Goal: Communication & Community: Answer question/provide support

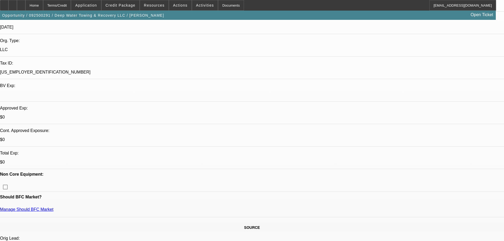
select select "0"
select select "6"
select select "0"
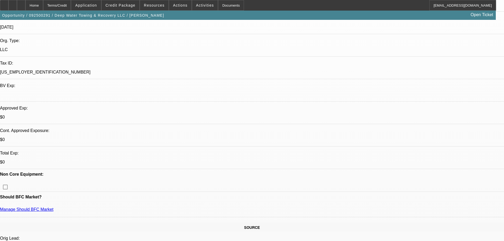
select select "0"
select select "6"
select select "0"
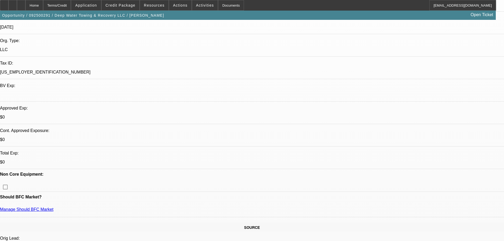
select select "0"
select select "6"
select select "0"
select select "2"
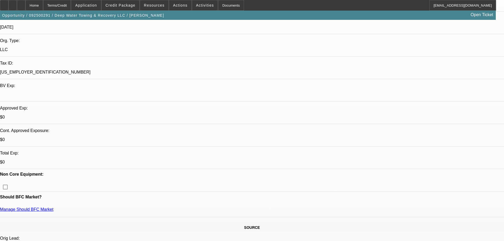
select select "0"
select select "6"
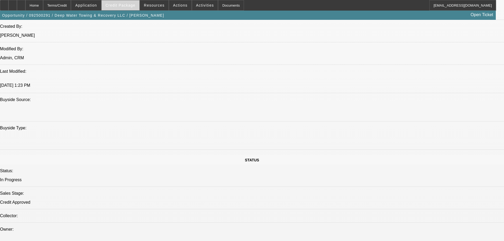
click at [126, 5] on span "Credit Package" at bounding box center [121, 5] width 30 height 4
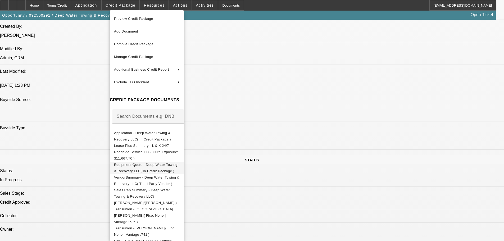
click at [163, 166] on span "Equipment Quote - Deep Water Towing & Recovery LLC( In Credit Package )" at bounding box center [147, 168] width 66 height 13
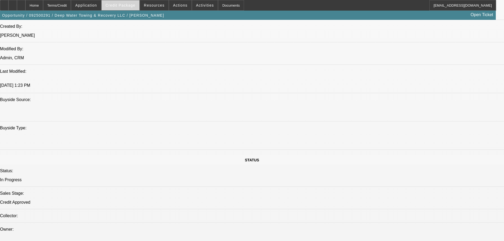
click at [118, 5] on span "Credit Package" at bounding box center [121, 5] width 30 height 4
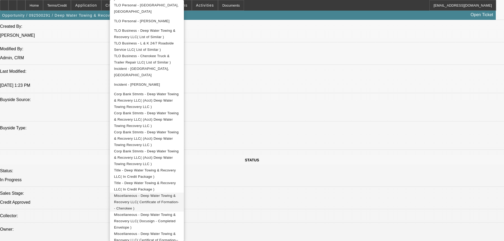
scroll to position [269, 0]
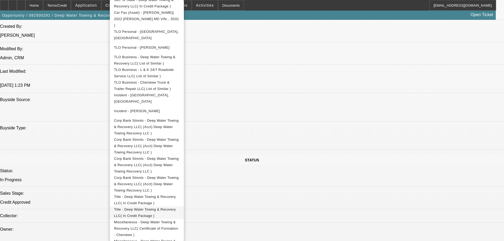
click at [176, 208] on span "Title - Deep Water Towing & Recovery LLC( In Credit Package )" at bounding box center [145, 213] width 62 height 10
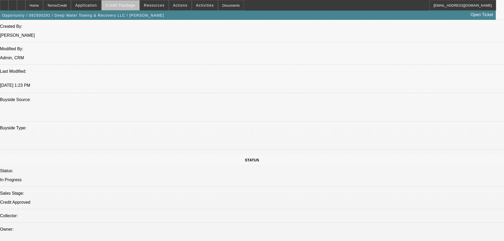
click at [131, 6] on span "Credit Package" at bounding box center [121, 5] width 30 height 4
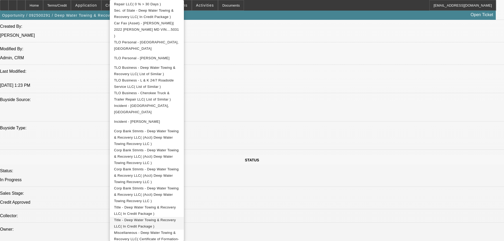
scroll to position [291, 0]
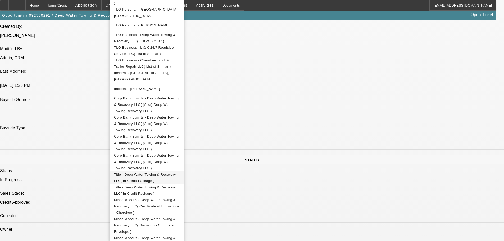
click at [176, 173] on span "Title - Deep Water Towing & Recovery LLC( In Credit Package )" at bounding box center [145, 178] width 62 height 10
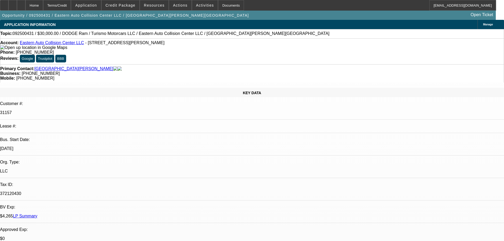
select select "0"
select select "6"
select select "0"
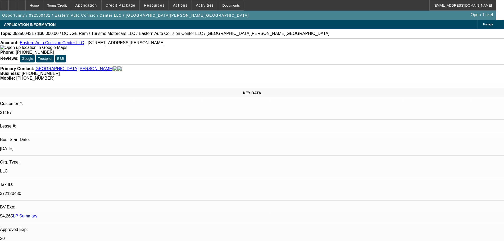
select select "0"
select select "6"
select select "0"
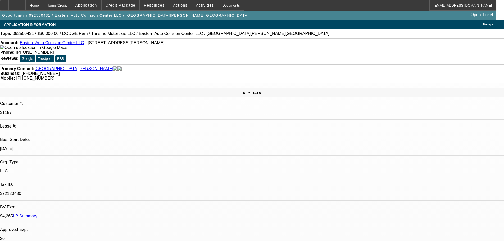
select select "0"
select select "6"
select select "0"
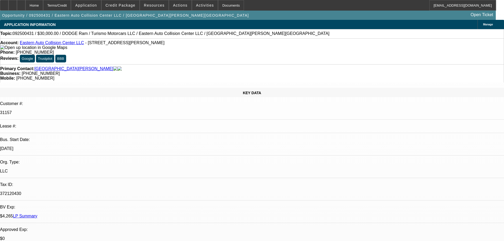
select select "6"
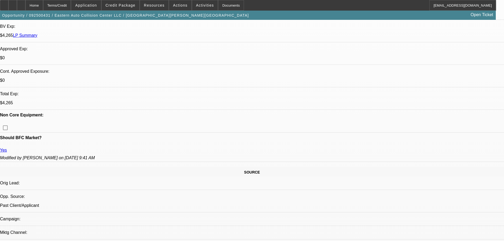
scroll to position [265, 0]
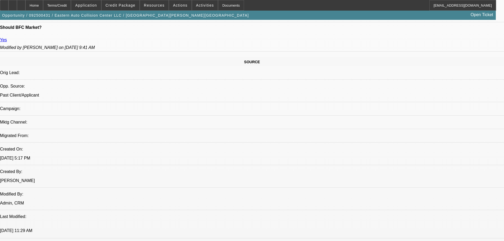
radio input "true"
type textarea "requested contingency items"
radio input "true"
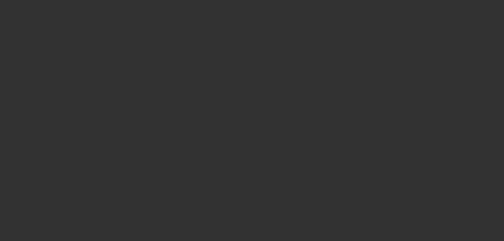
scroll to position [265, 0]
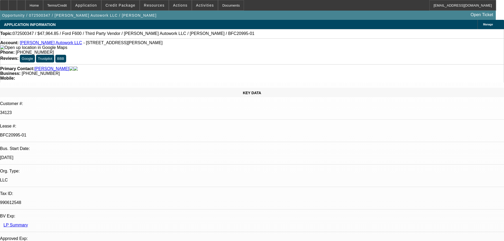
select select "0"
select select "2"
select select "0"
select select "6"
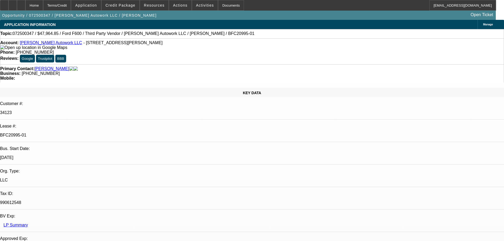
select select "0"
select select "2"
select select "0.1"
select select "4"
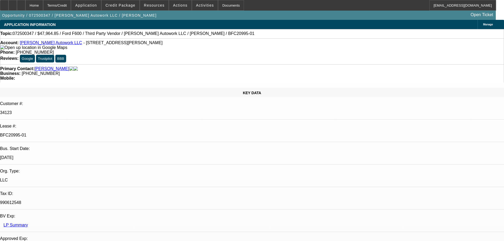
select select "0"
select select "2"
select select "0"
select select "6"
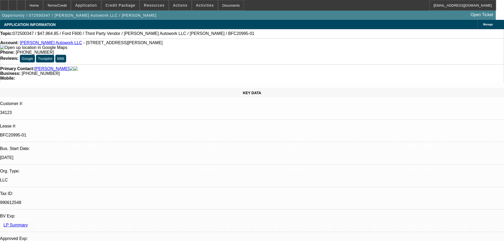
select select "0"
select select "2"
select select "0.1"
select select "4"
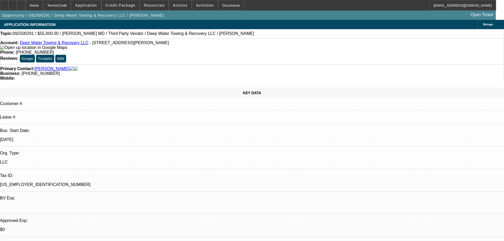
select select "0"
select select "6"
select select "0"
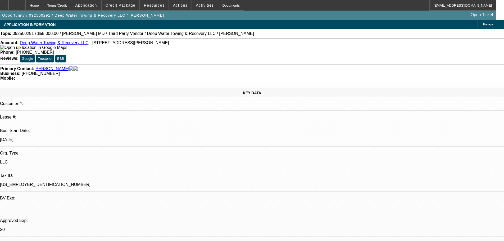
select select "0"
select select "6"
select select "0"
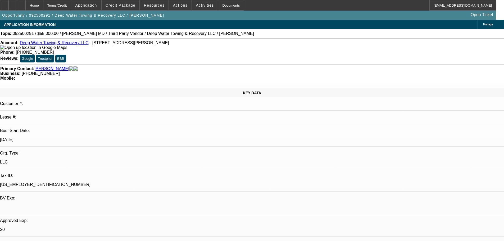
select select "0"
select select "6"
select select "0"
select select "2"
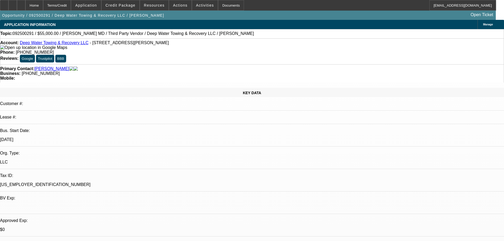
select select "0"
select select "6"
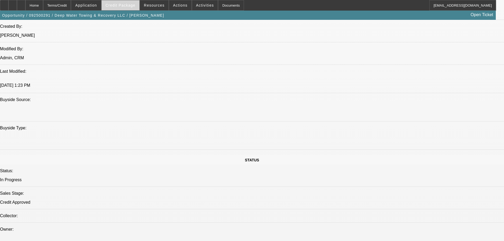
click at [119, 4] on span "Credit Package" at bounding box center [121, 5] width 30 height 4
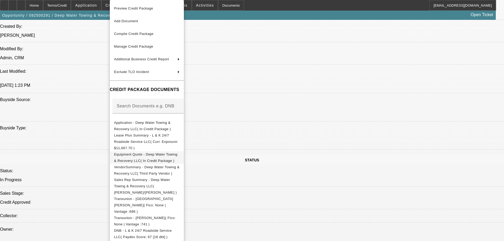
click at [163, 153] on span "Equipment Quote - Deep Water Towing & Recovery LLC( In Credit Package )" at bounding box center [146, 158] width 64 height 10
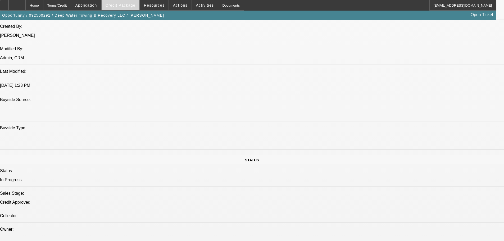
click at [127, 5] on span "Credit Package" at bounding box center [121, 5] width 30 height 4
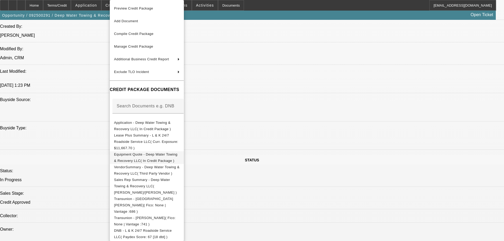
click at [159, 153] on span "Equipment Quote - Deep Water Towing & Recovery LLC( In Credit Package )" at bounding box center [146, 158] width 64 height 10
